Goal: Task Accomplishment & Management: Complete application form

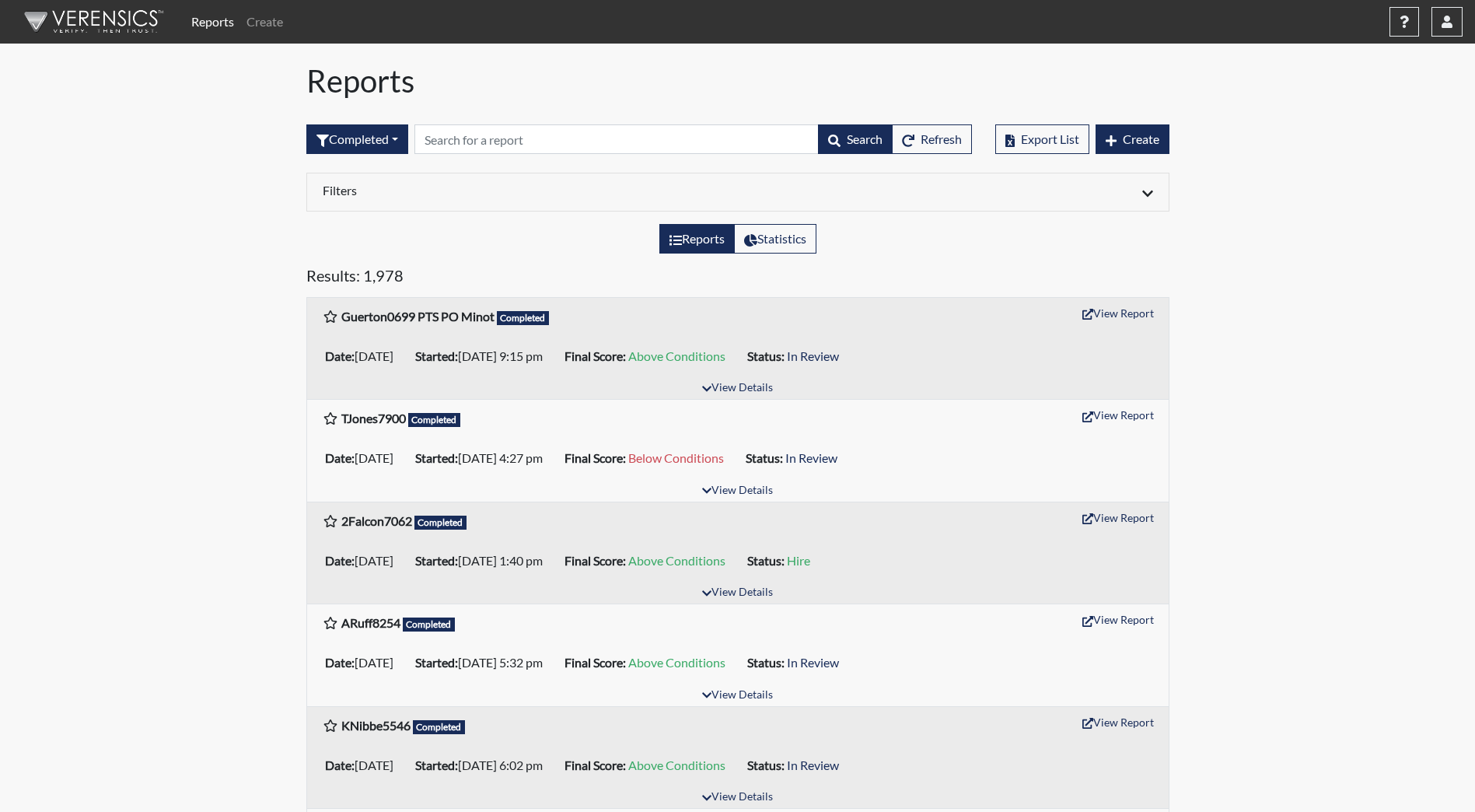
click at [57, 28] on img at bounding box center [91, 21] width 179 height 46
click at [1143, 147] on button "Create" at bounding box center [1133, 139] width 74 height 29
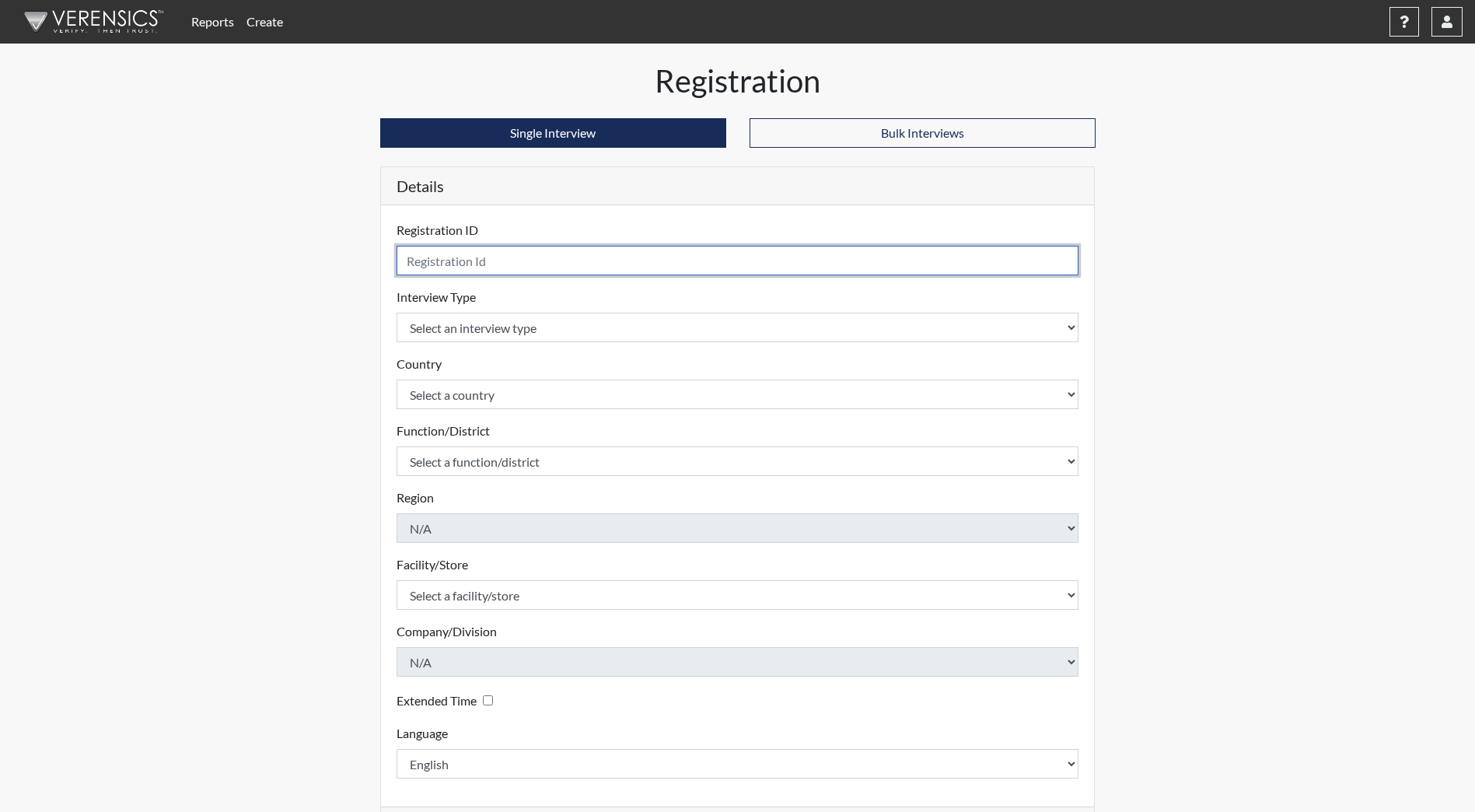
click at [433, 267] on input "text" at bounding box center [738, 260] width 683 height 29
type input "TJones790"
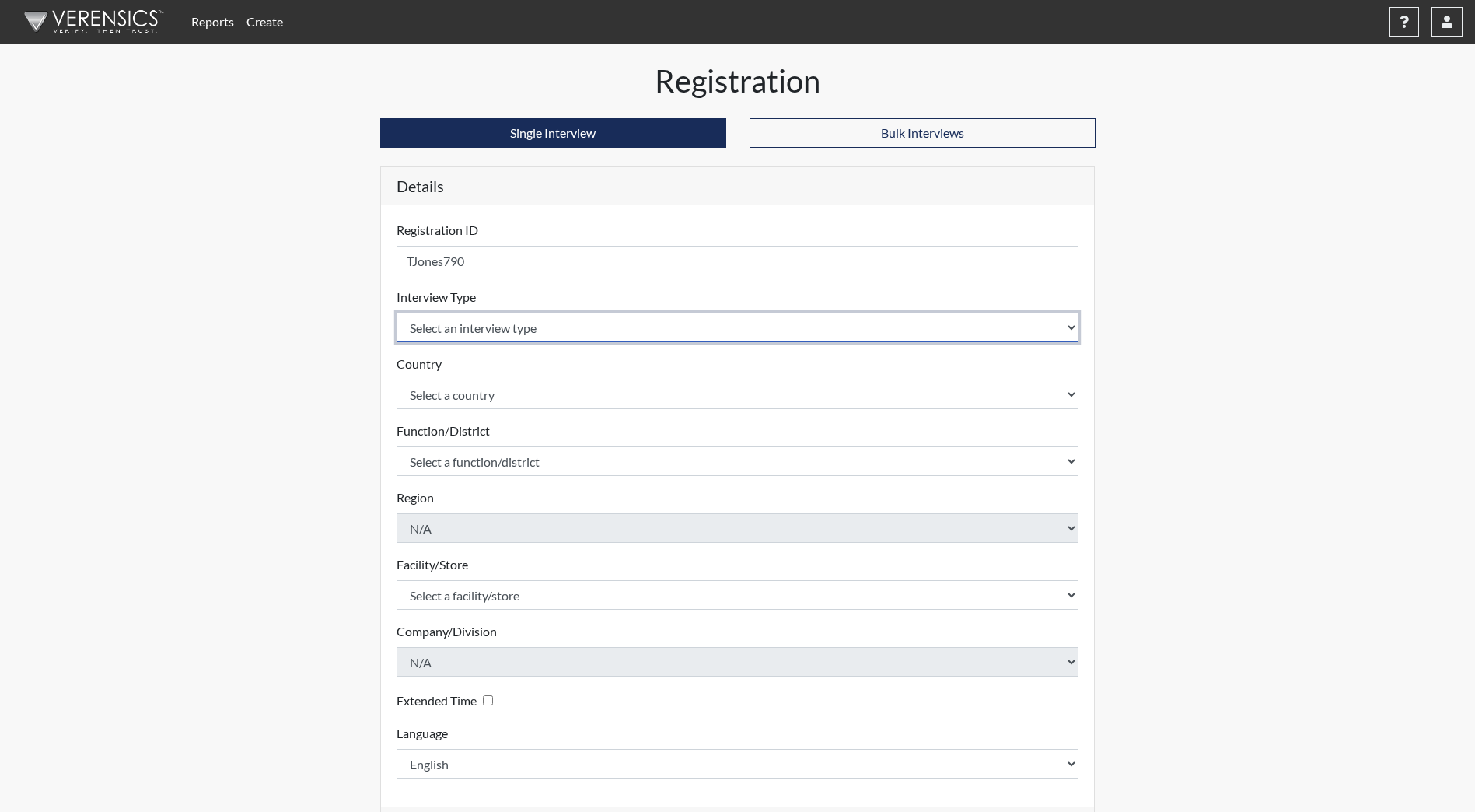
click at [535, 321] on select "Select an interview type Community Supervision Corrections Pre-Employment Pre-E…" at bounding box center [738, 327] width 683 height 29
select select "ff733e93-e1bf-11ea-9c9f-0eff0cf7eb8f"
click at [396, 313] on select "Select an interview type Community Supervision Corrections Pre-Employment Pre-E…" at bounding box center [738, 327] width 683 height 29
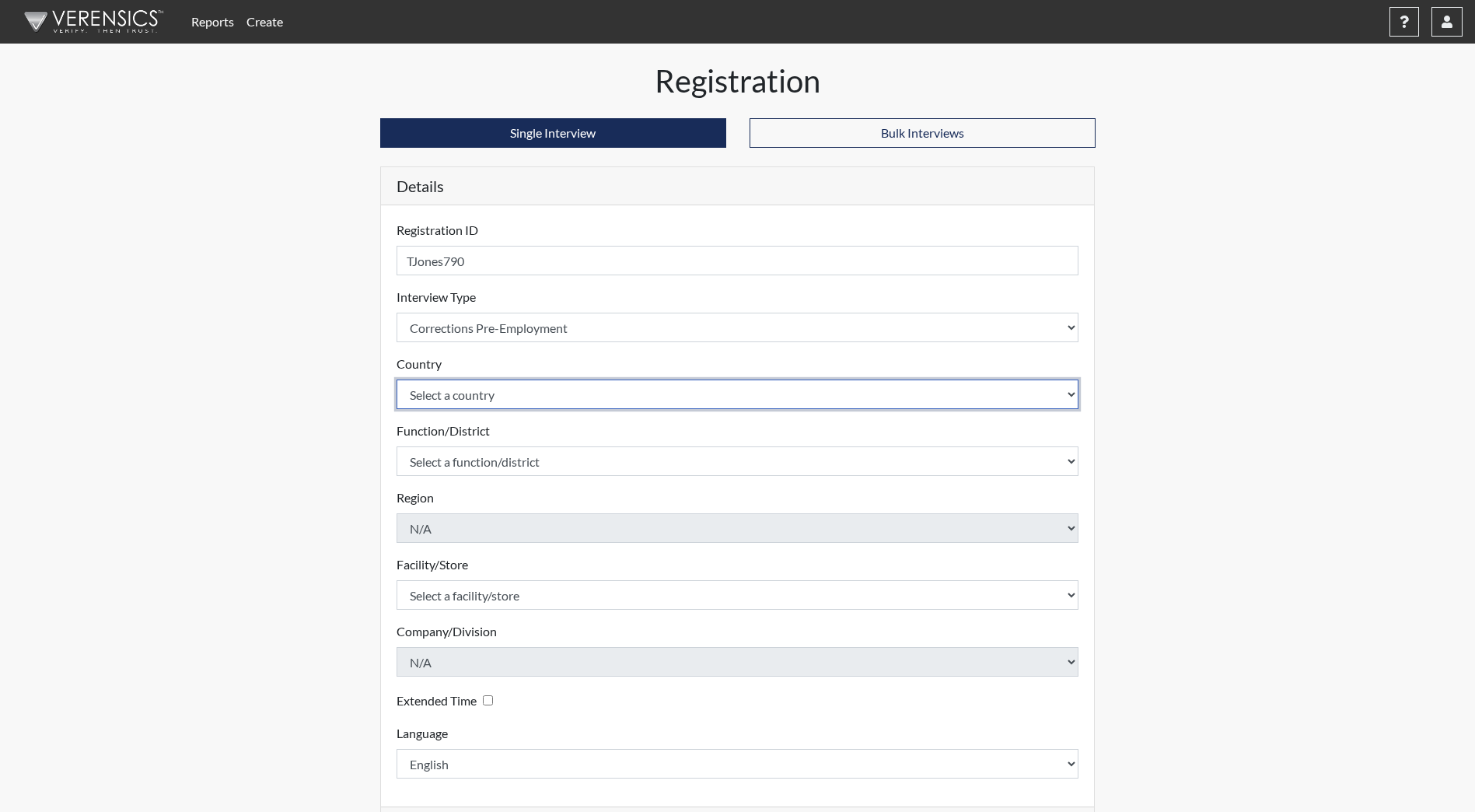
click at [501, 387] on select "Select a country [GEOGRAPHIC_DATA] [GEOGRAPHIC_DATA]" at bounding box center [738, 394] width 683 height 29
select select "united-states-of-[GEOGRAPHIC_DATA]"
click at [396, 379] on select "Select a country [GEOGRAPHIC_DATA] [GEOGRAPHIC_DATA]" at bounding box center [738, 394] width 683 height 29
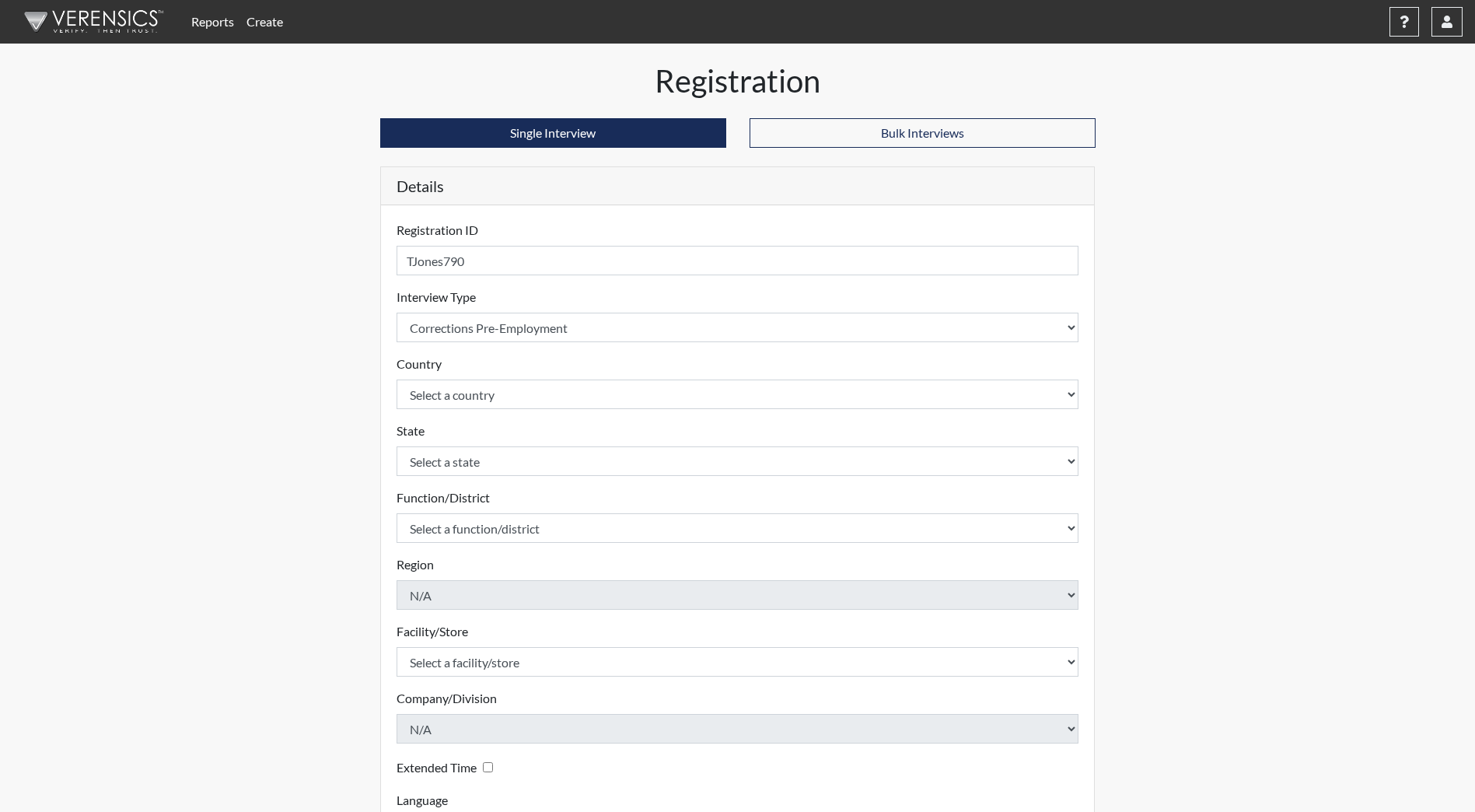
drag, startPoint x: 507, startPoint y: 443, endPoint x: 507, endPoint y: 453, distance: 10.0
click at [507, 445] on div "State Select a state [US_STATE] [US_STATE] [US_STATE] [US_STATE] [US_STATE] [US…" at bounding box center [738, 448] width 683 height 55
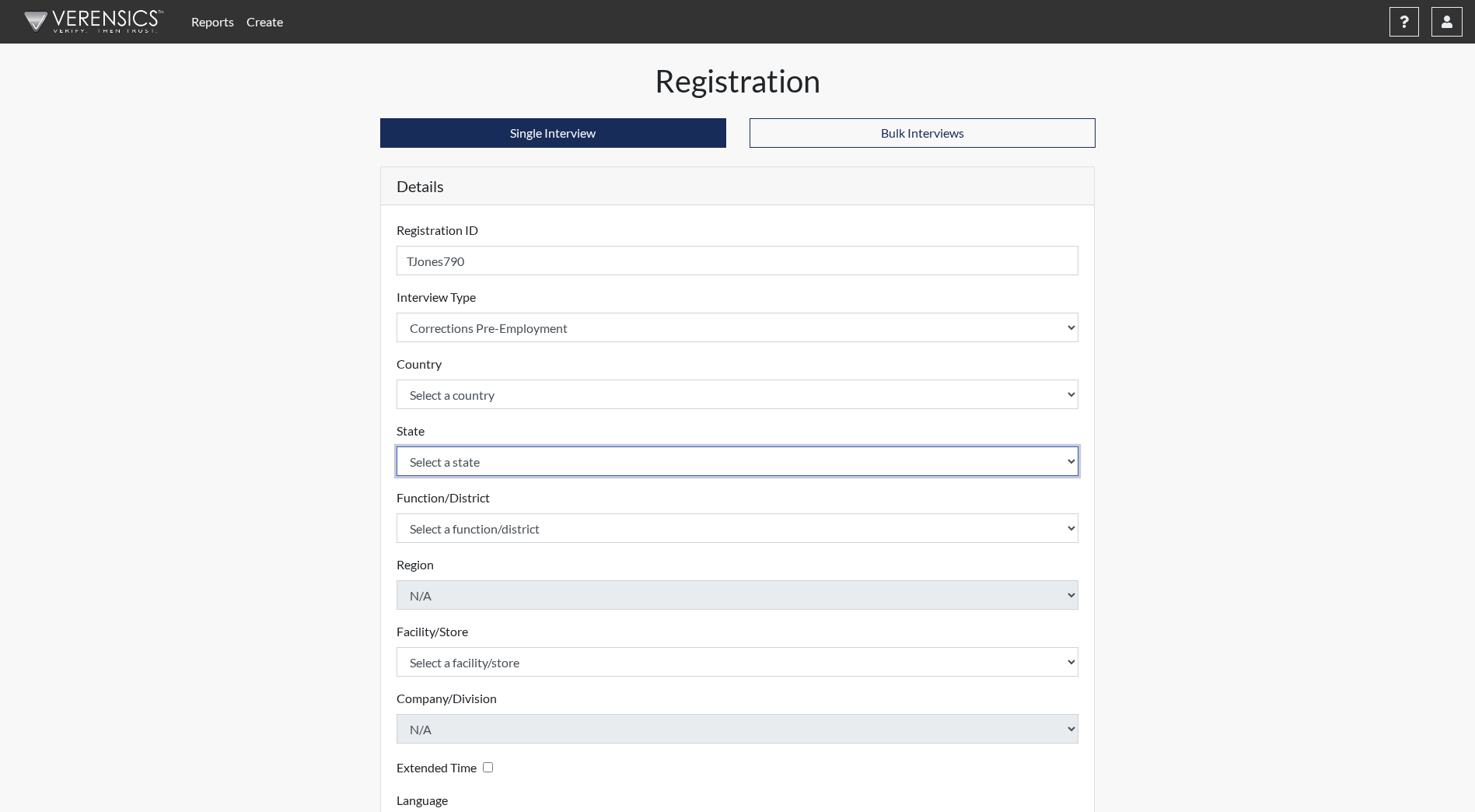
click at [507, 459] on select "Select a state [US_STATE] [US_STATE] [US_STATE] [US_STATE] [US_STATE] [US_STATE…" at bounding box center [738, 461] width 683 height 29
select select "ND"
click at [396, 447] on select "Select a state [US_STATE] [US_STATE] [US_STATE] [US_STATE] [US_STATE] [US_STATE…" at bounding box center [738, 461] width 683 height 29
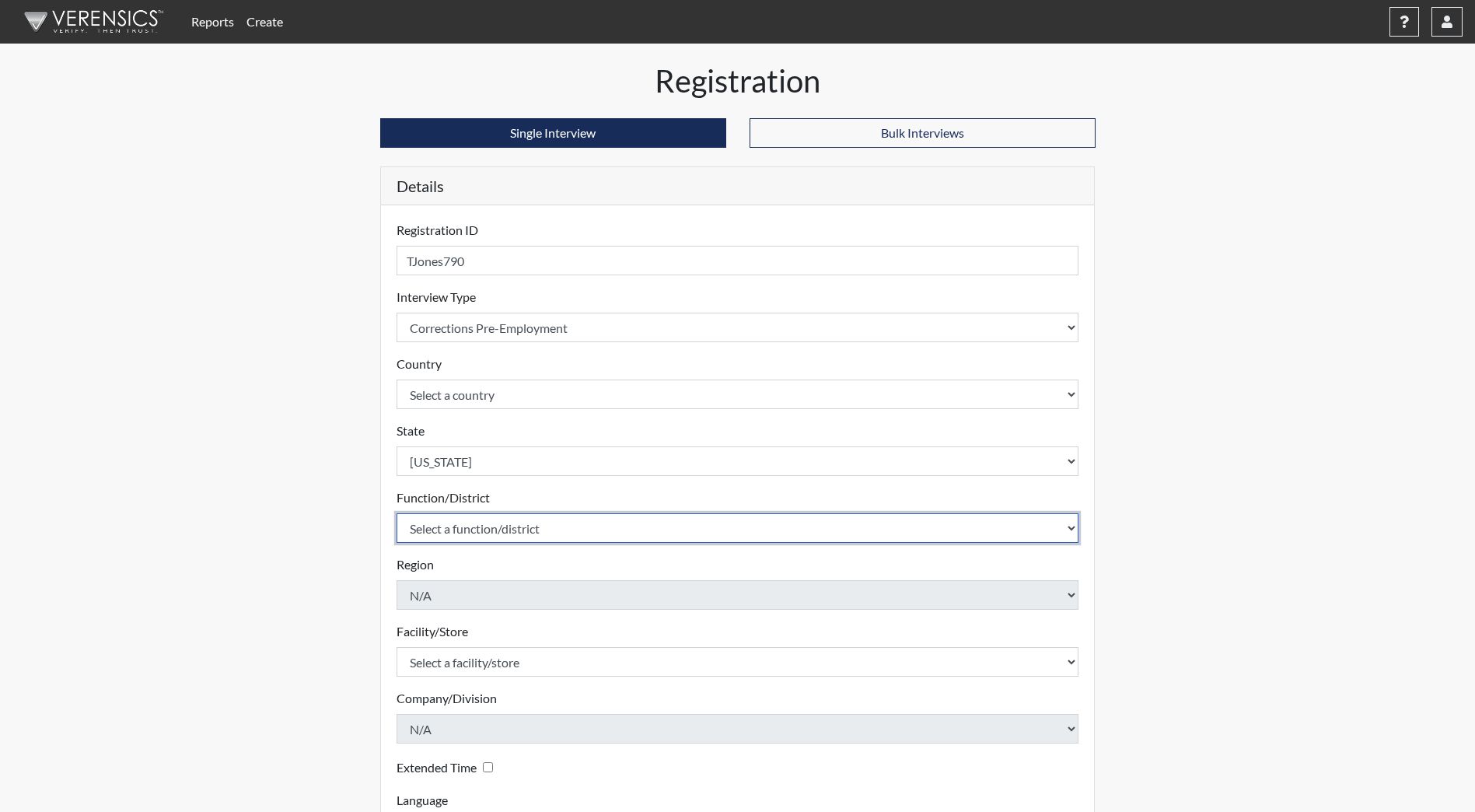
click at [481, 524] on select "Select a function/district Central Office/530 DJS Community/224 HRCC/516 JRCC/5…" at bounding box center [738, 528] width 683 height 29
select select "e2afb5f8-f4eb-4dcf-80a4-ccc1b0dc4df0"
click at [396, 513] on select "Select a function/district Central Office/530 DJS Community/224 HRCC/516 JRCC/5…" at bounding box center [738, 528] width 683 height 29
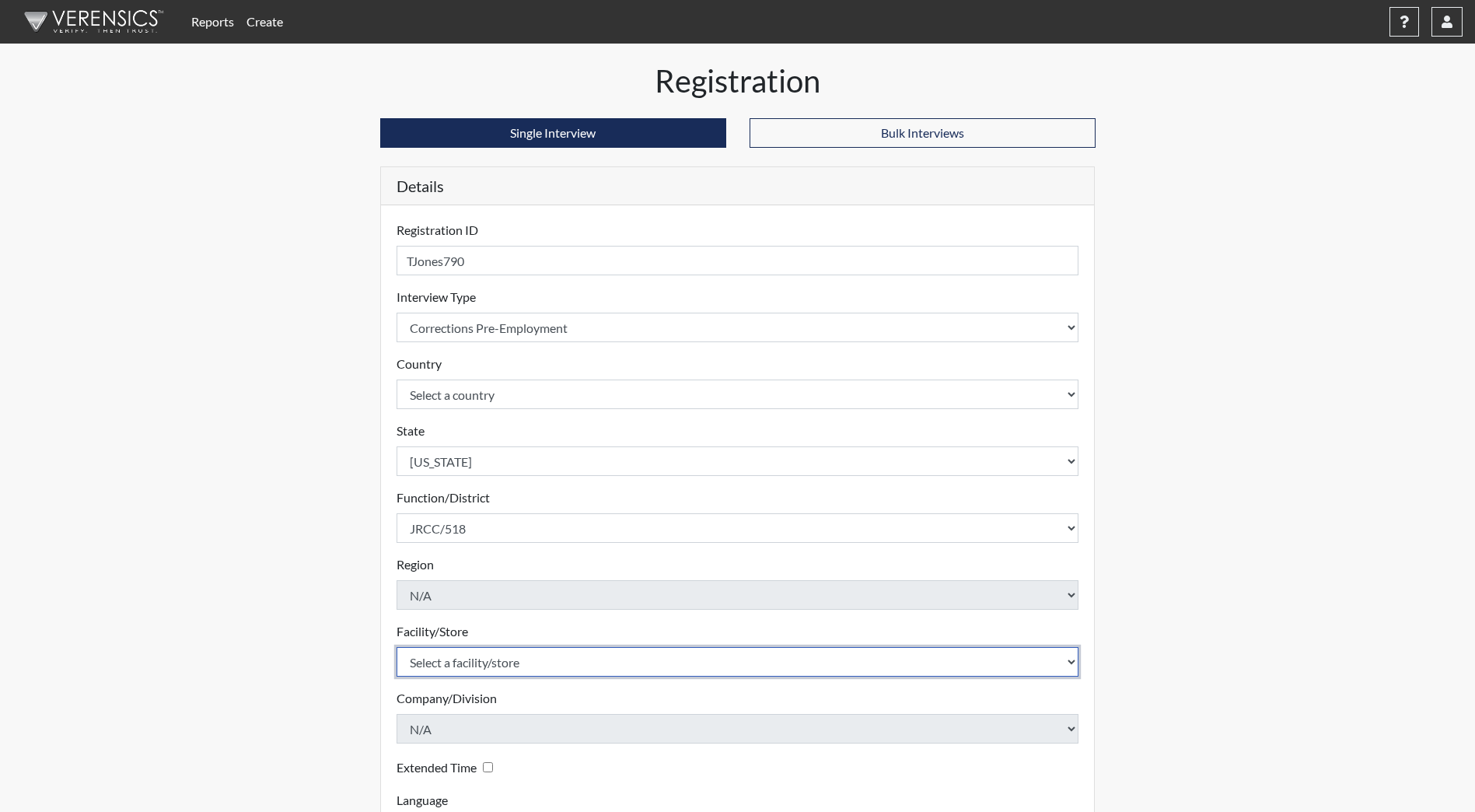
click at [475, 663] on select "Select a facility/store [GEOGRAPHIC_DATA] [PERSON_NAME][GEOGRAPHIC_DATA] [US_ST…" at bounding box center [738, 661] width 683 height 29
click at [396, 647] on select "Select a facility/store [GEOGRAPHIC_DATA] [PERSON_NAME][GEOGRAPHIC_DATA] [US_ST…" at bounding box center [738, 661] width 683 height 29
click at [491, 660] on select "Select a facility/store [GEOGRAPHIC_DATA] [PERSON_NAME][GEOGRAPHIC_DATA] [US_ST…" at bounding box center [738, 661] width 683 height 29
select select "98df86d5-ace5-42b8-a35c-ae8b77e46ca8"
click at [396, 647] on select "Select a facility/store [GEOGRAPHIC_DATA] [PERSON_NAME][GEOGRAPHIC_DATA] [US_ST…" at bounding box center [738, 661] width 683 height 29
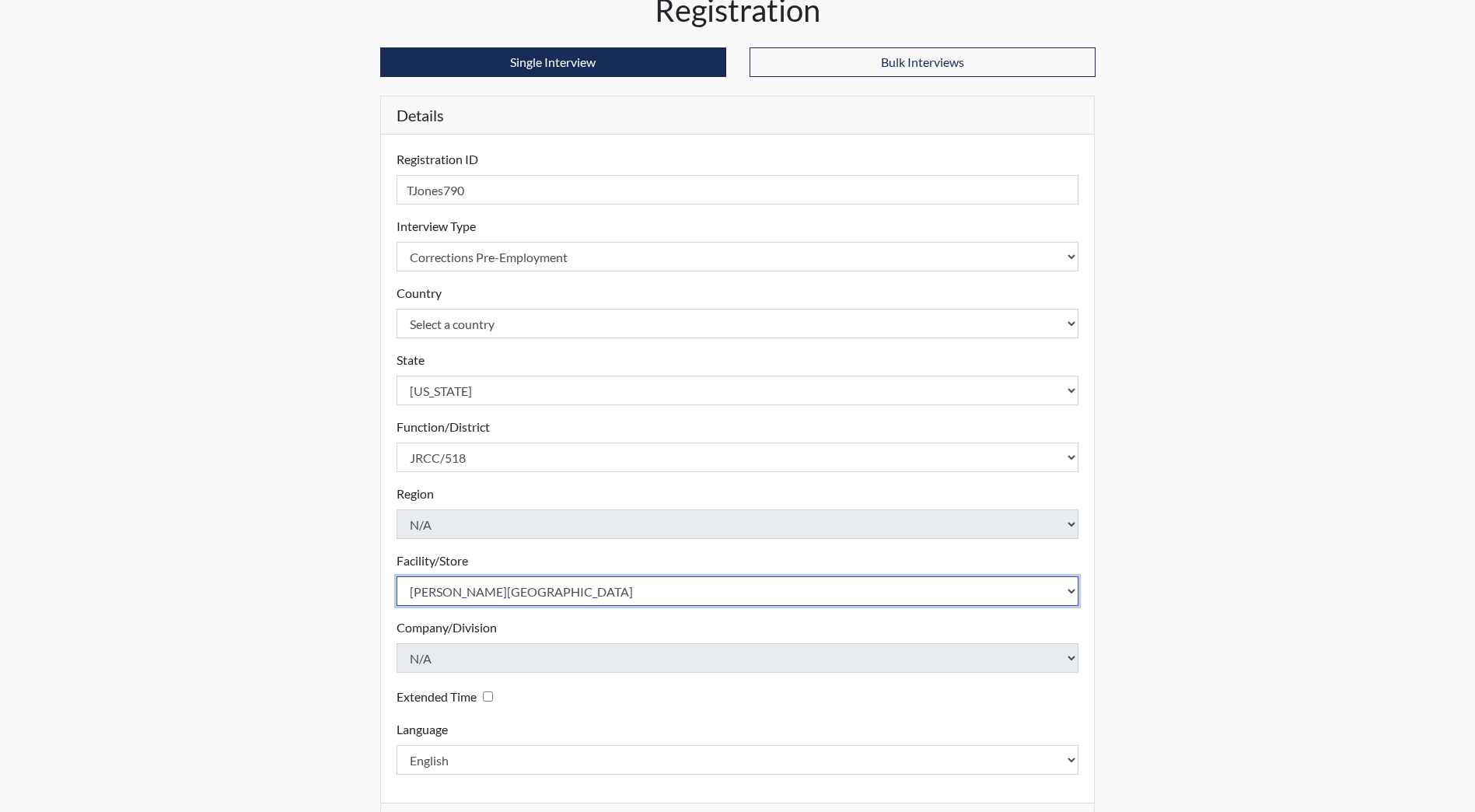
scroll to position [130, 0]
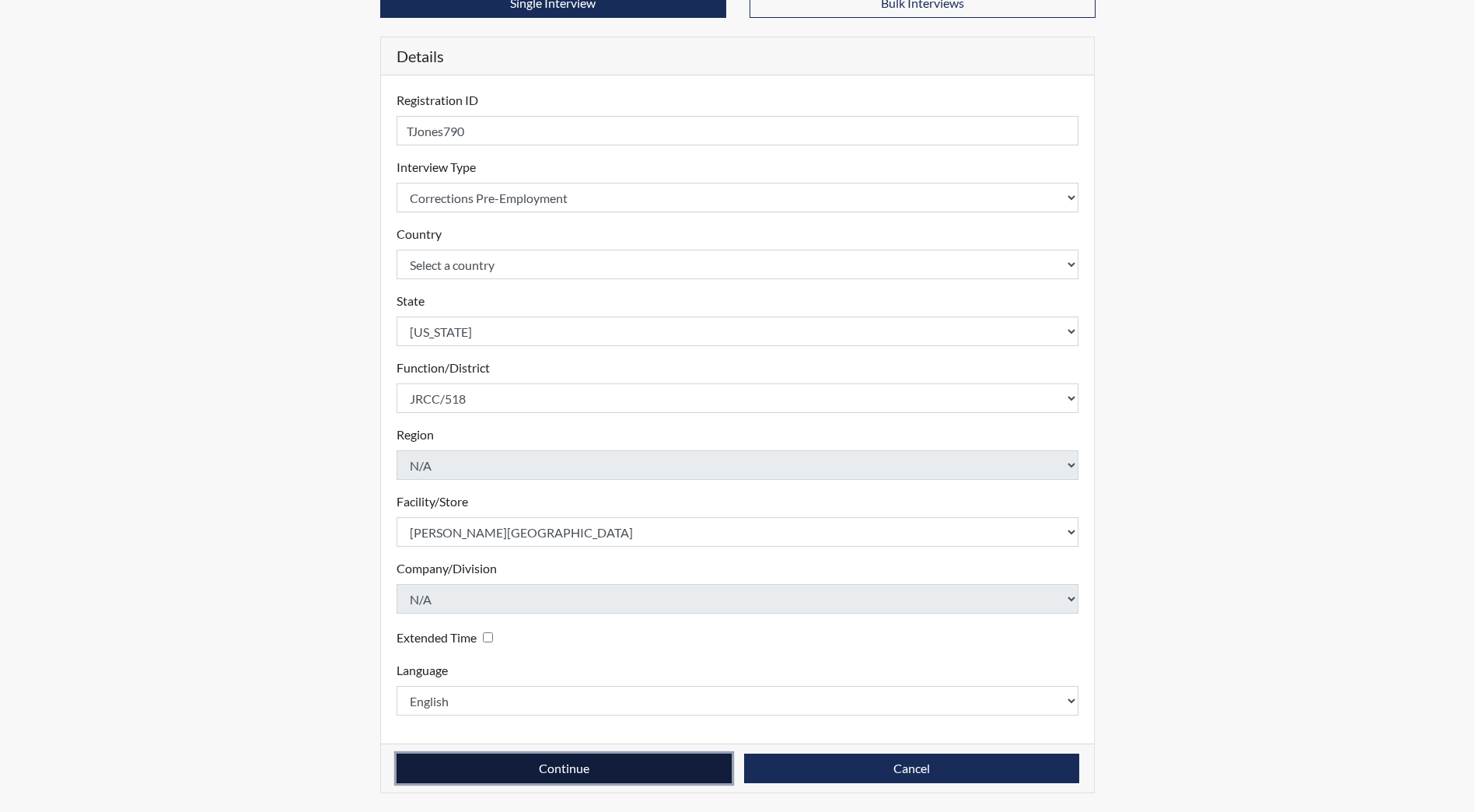
click at [530, 774] on button "Continue" at bounding box center [564, 768] width 335 height 29
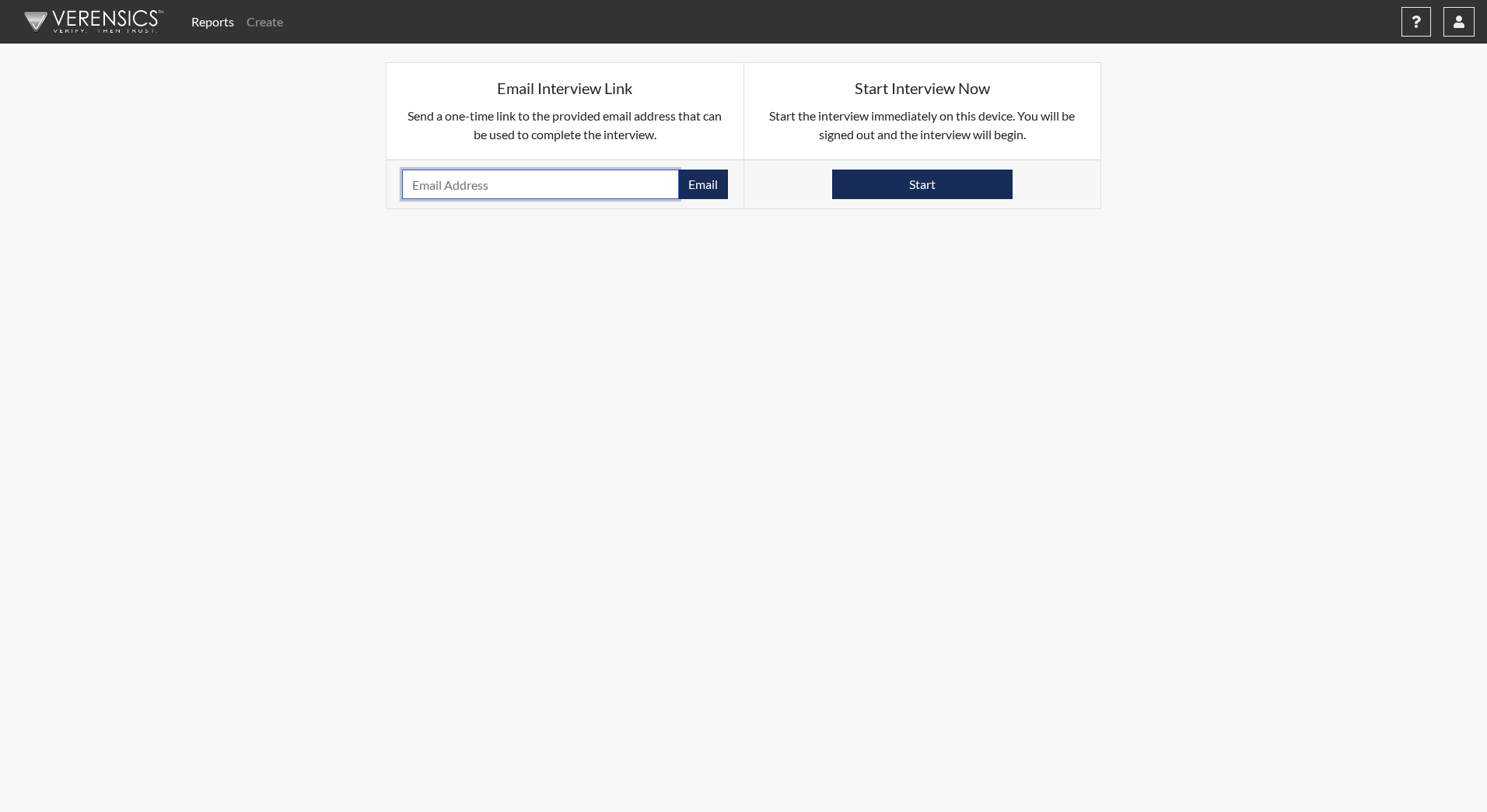
click at [490, 199] on input "email" at bounding box center [540, 183] width 277 height 29
type input "[EMAIL_ADDRESS][DOMAIN_NAME]"
click at [704, 190] on button "Email" at bounding box center [703, 183] width 50 height 29
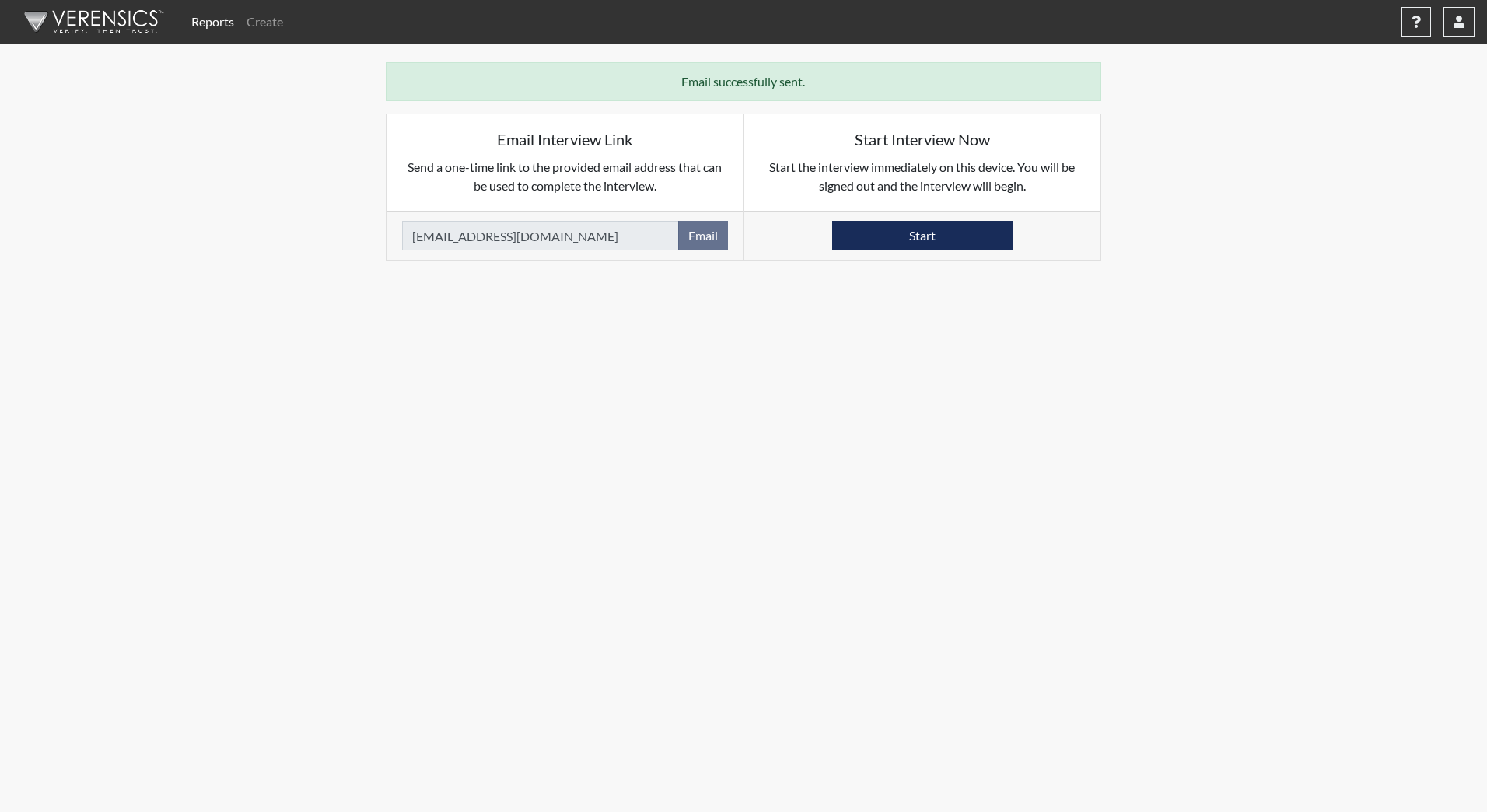
click at [103, 29] on img at bounding box center [91, 21] width 179 height 46
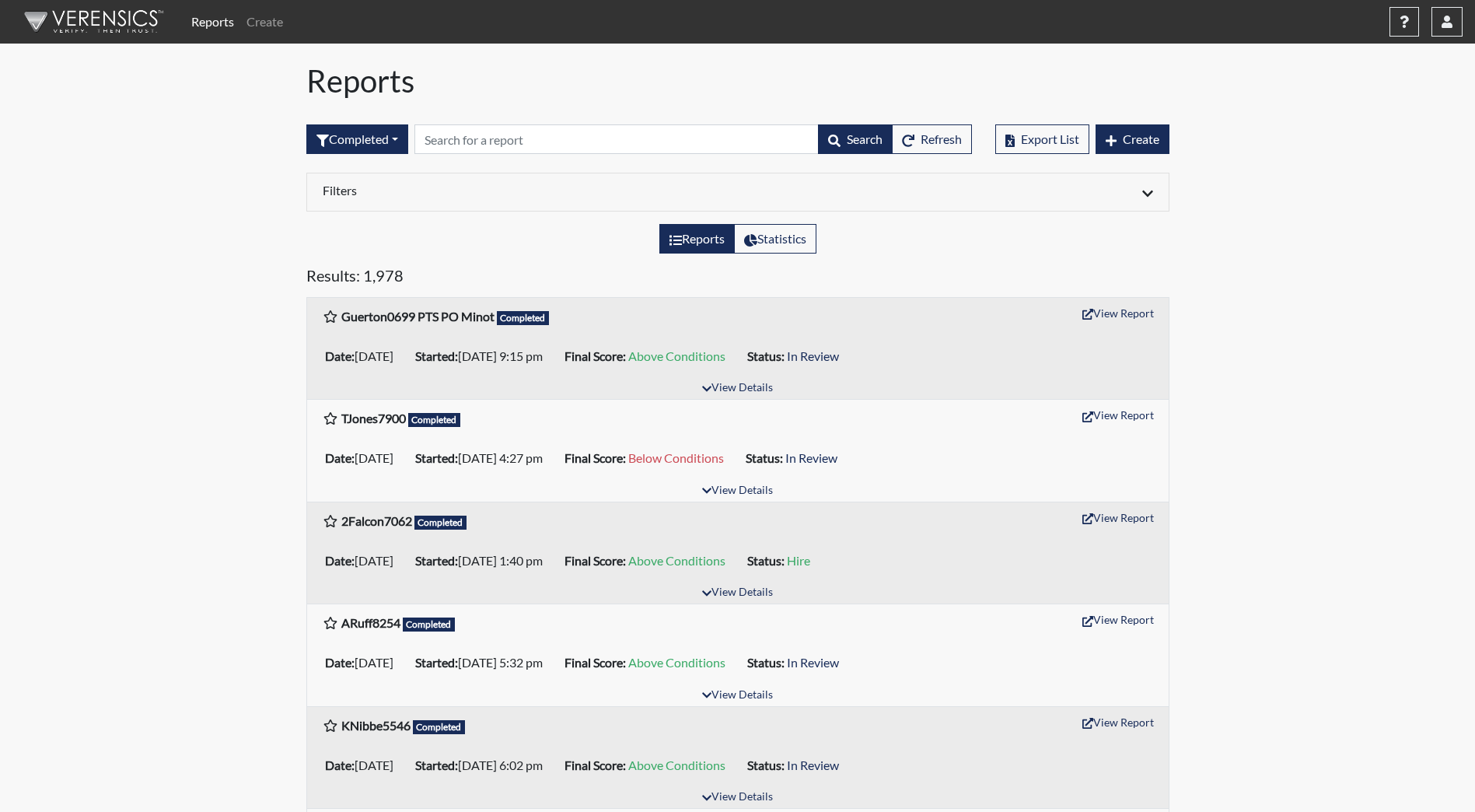
click at [61, 15] on img at bounding box center [91, 21] width 179 height 46
click at [133, 16] on img at bounding box center [91, 21] width 179 height 46
